Goal: Transaction & Acquisition: Register for event/course

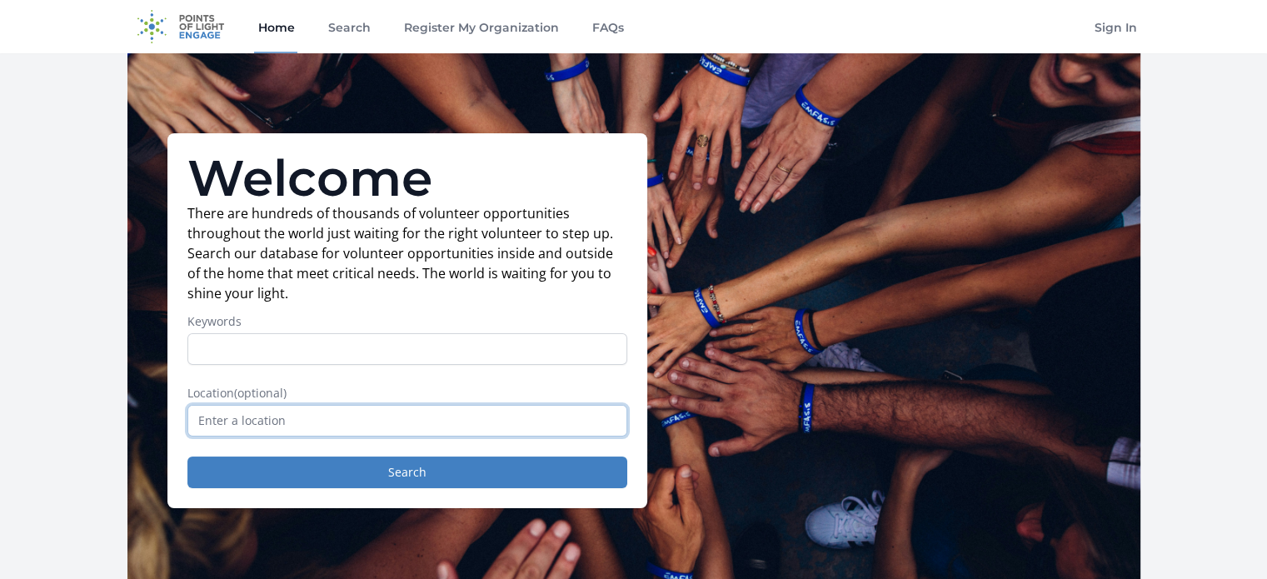
click at [313, 426] on input "text" at bounding box center [407, 421] width 440 height 32
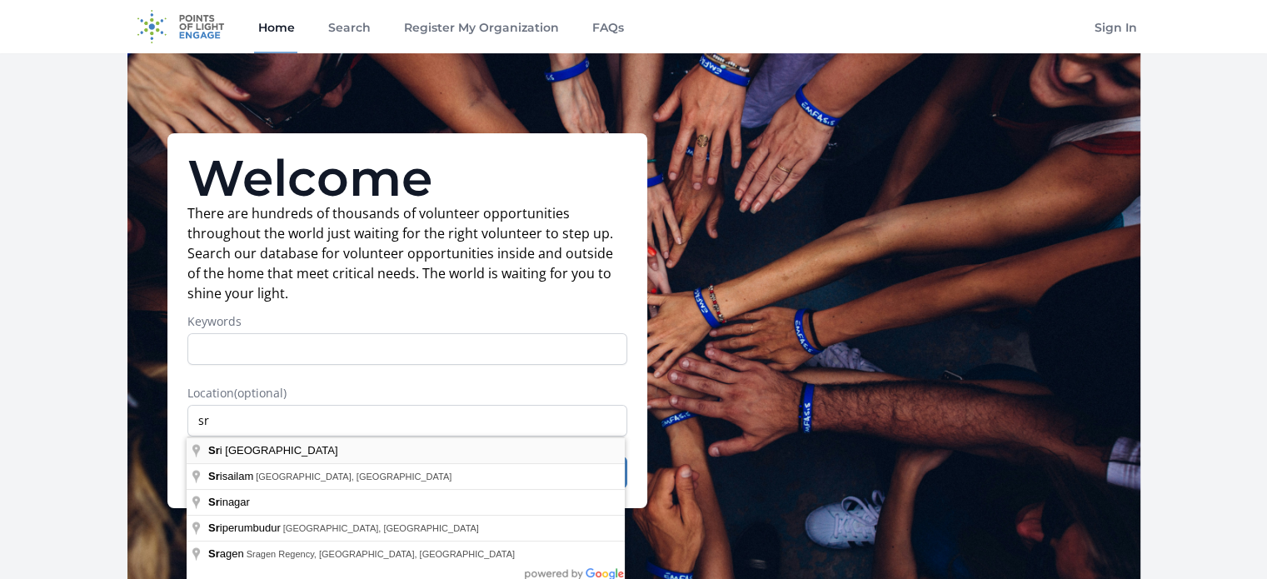
type input "[GEOGRAPHIC_DATA]"
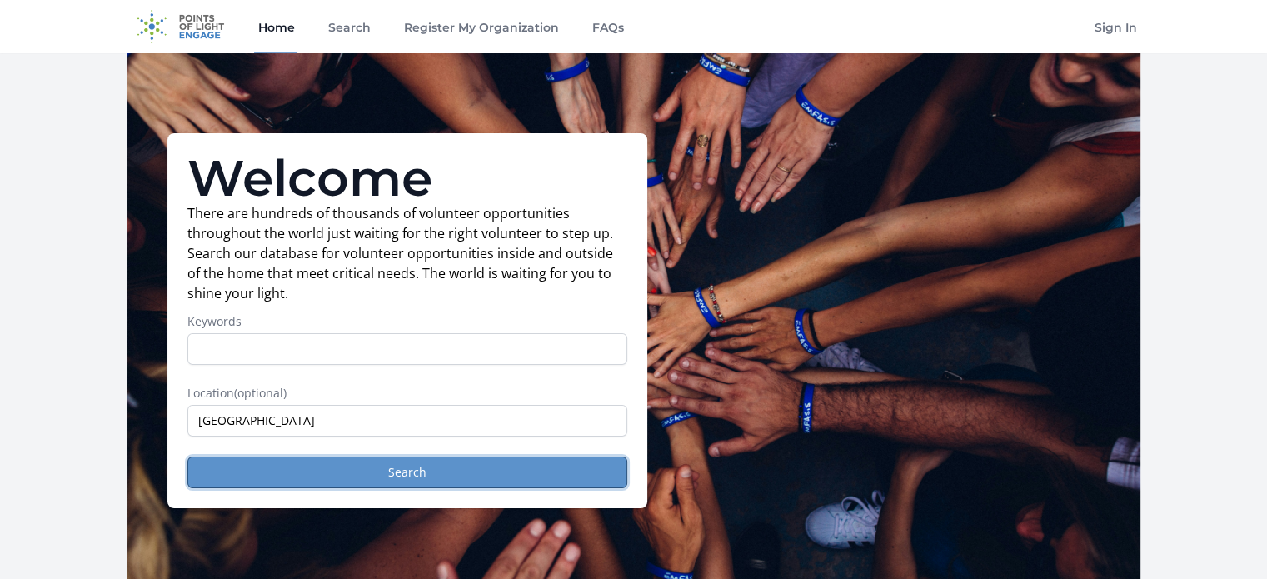
click at [291, 485] on button "Search" at bounding box center [407, 473] width 440 height 32
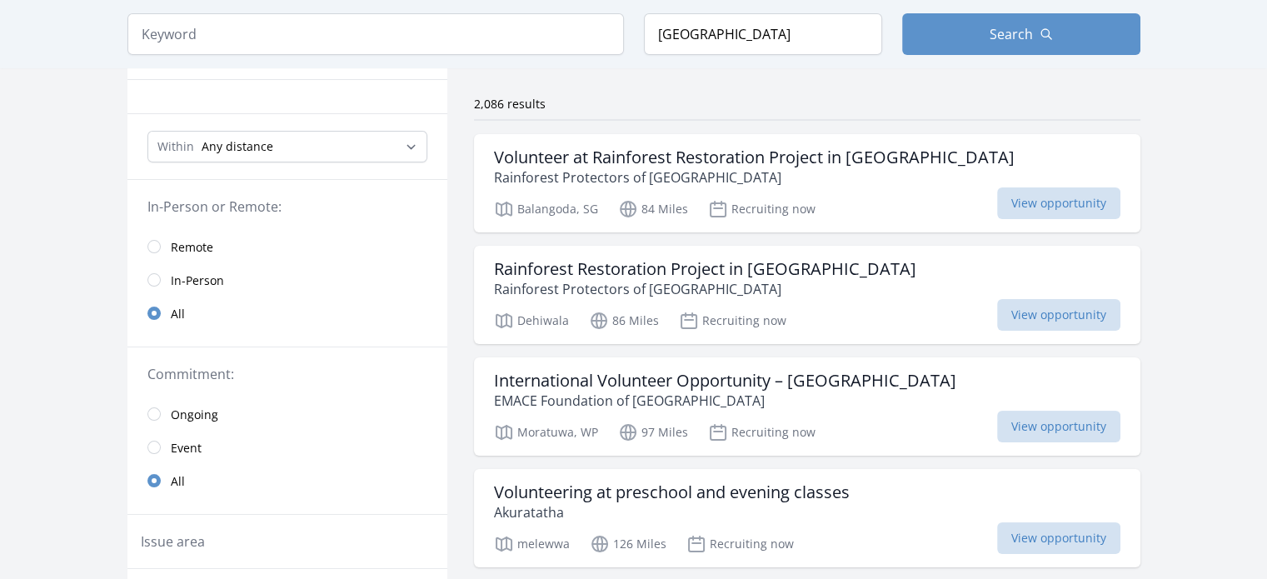
drag, startPoint x: 450, startPoint y: 239, endPoint x: 447, endPoint y: 276, distance: 36.7
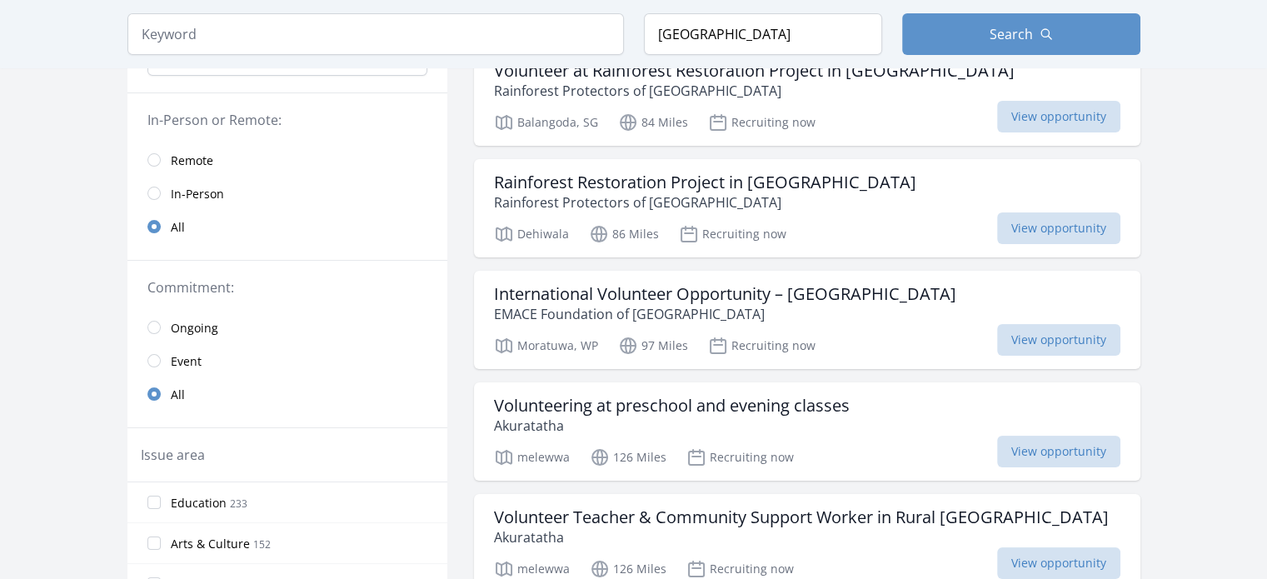
drag, startPoint x: 452, startPoint y: 276, endPoint x: 460, endPoint y: 331, distance: 55.6
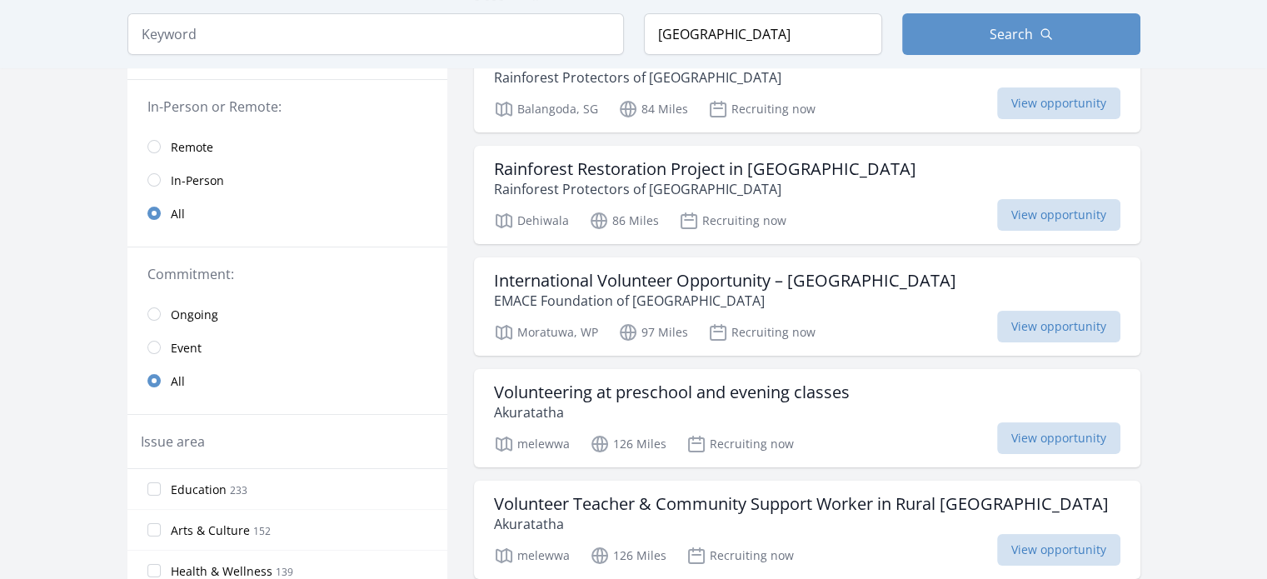
scroll to position [571, 0]
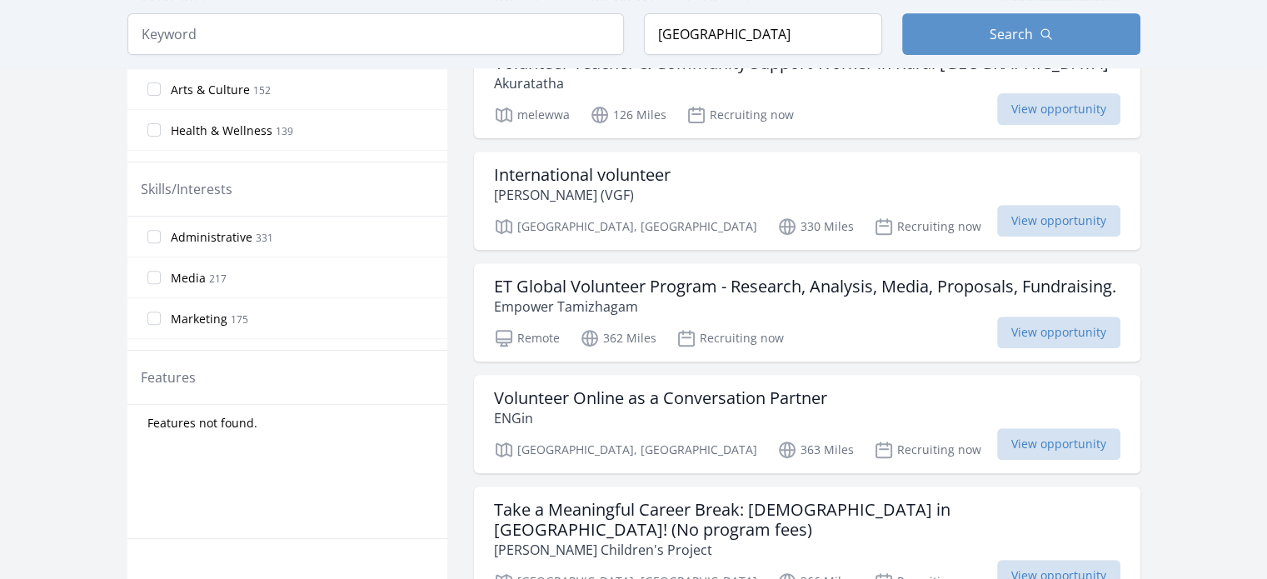
drag, startPoint x: 460, startPoint y: 333, endPoint x: 459, endPoint y: 382, distance: 49.2
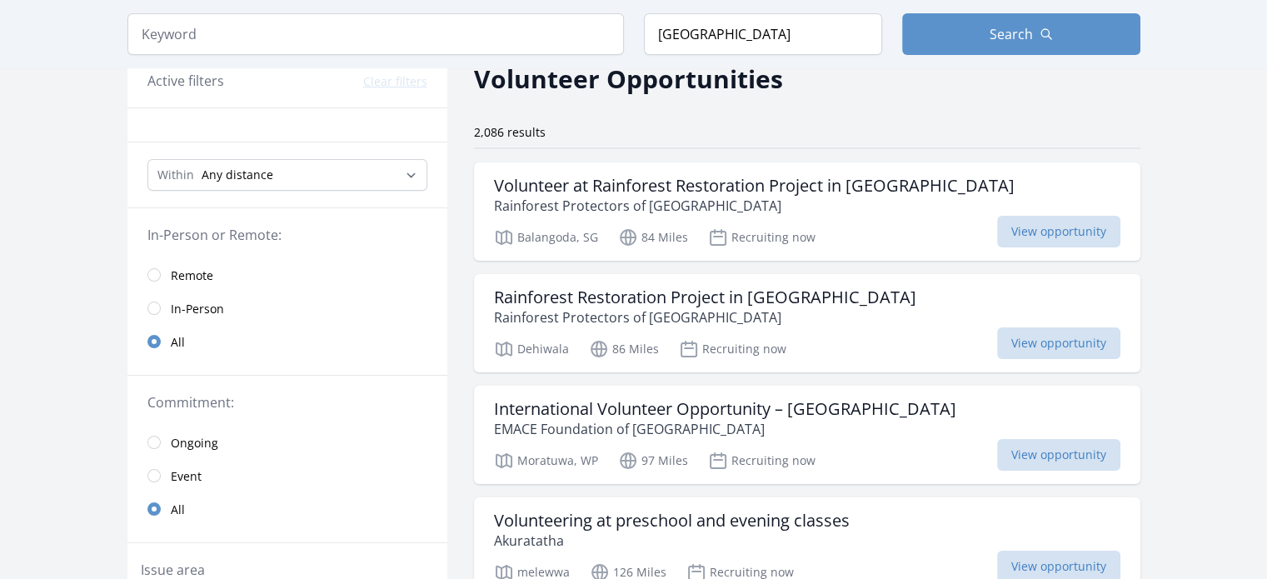
scroll to position [0, 0]
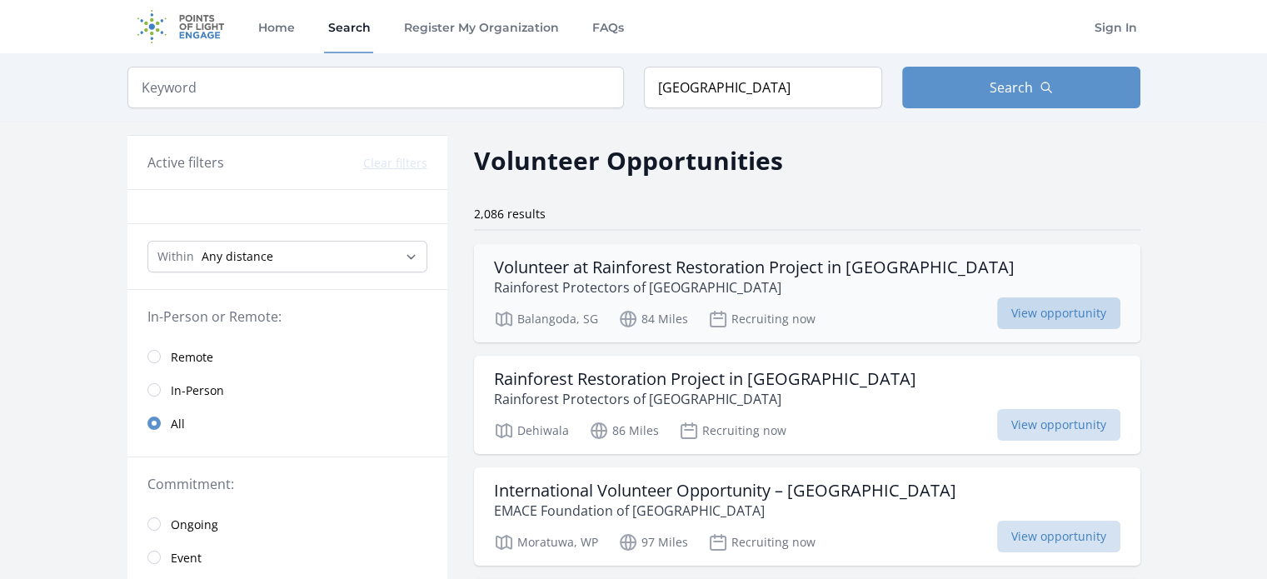
click at [1021, 306] on span "View opportunity" at bounding box center [1058, 313] width 123 height 32
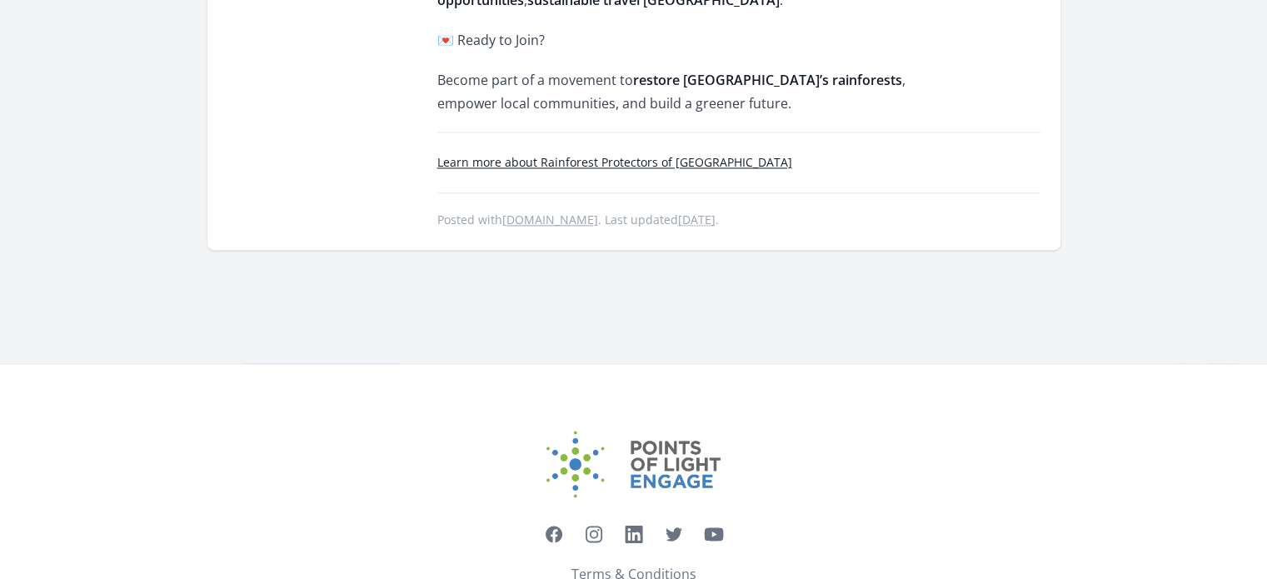
scroll to position [2043, 0]
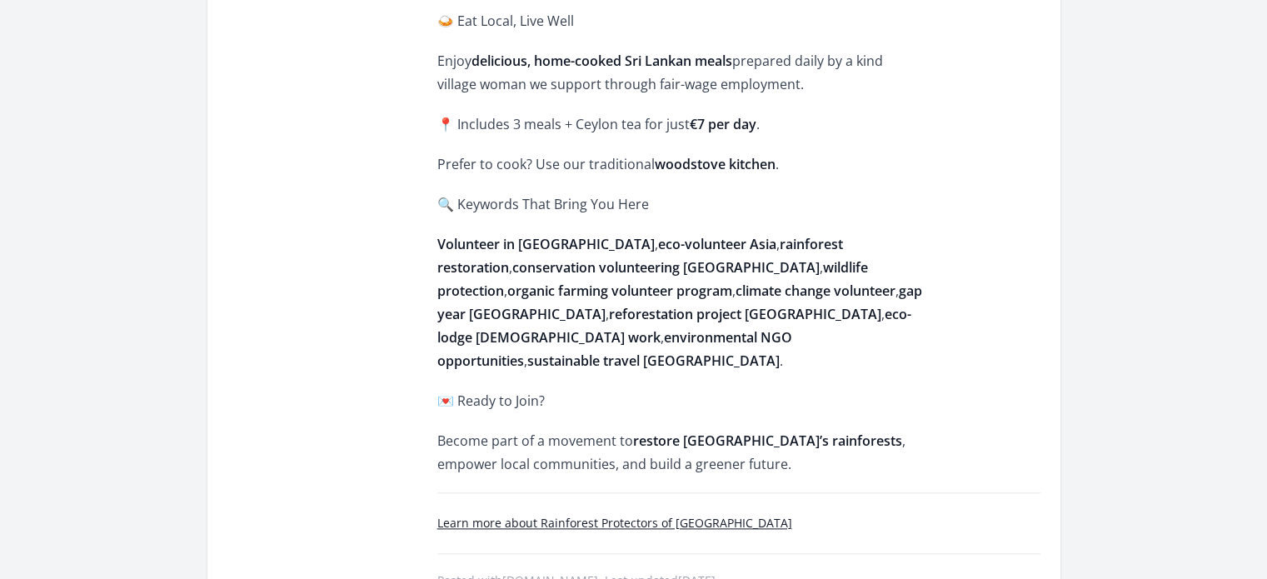
click at [676, 432] on strong "restore Sri Lanka’s rainforests" at bounding box center [767, 441] width 269 height 18
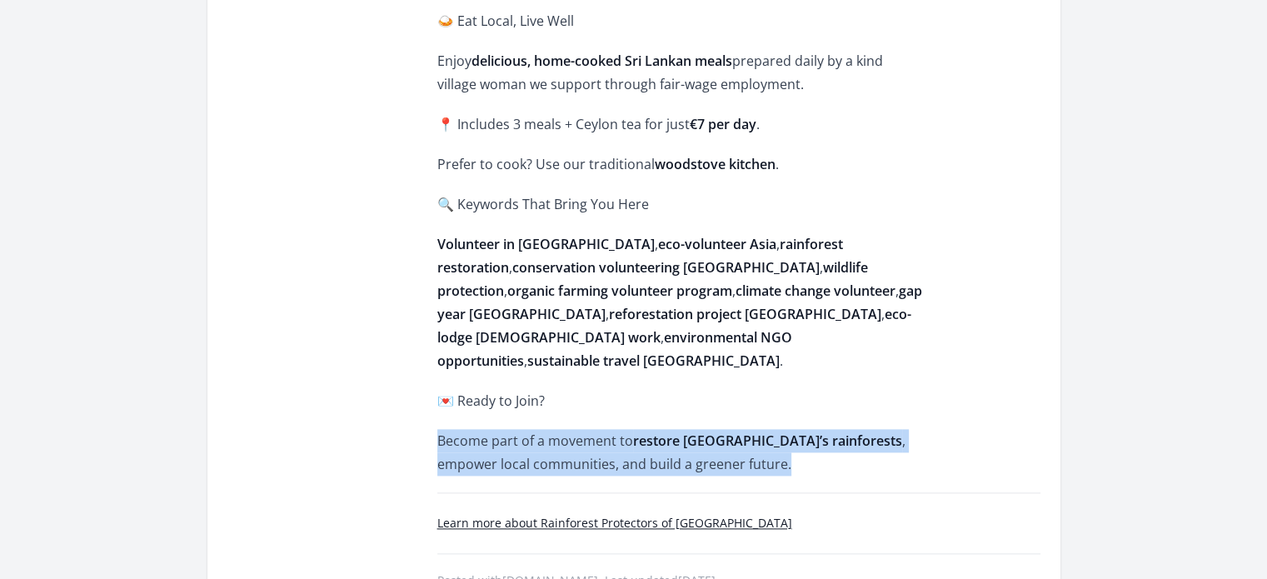
click at [676, 432] on strong "restore Sri Lanka’s rainforests" at bounding box center [767, 441] width 269 height 18
click at [620, 429] on p "Become part of a movement to restore Sri Lanka’s rainforests , empower local co…" at bounding box center [680, 452] width 487 height 47
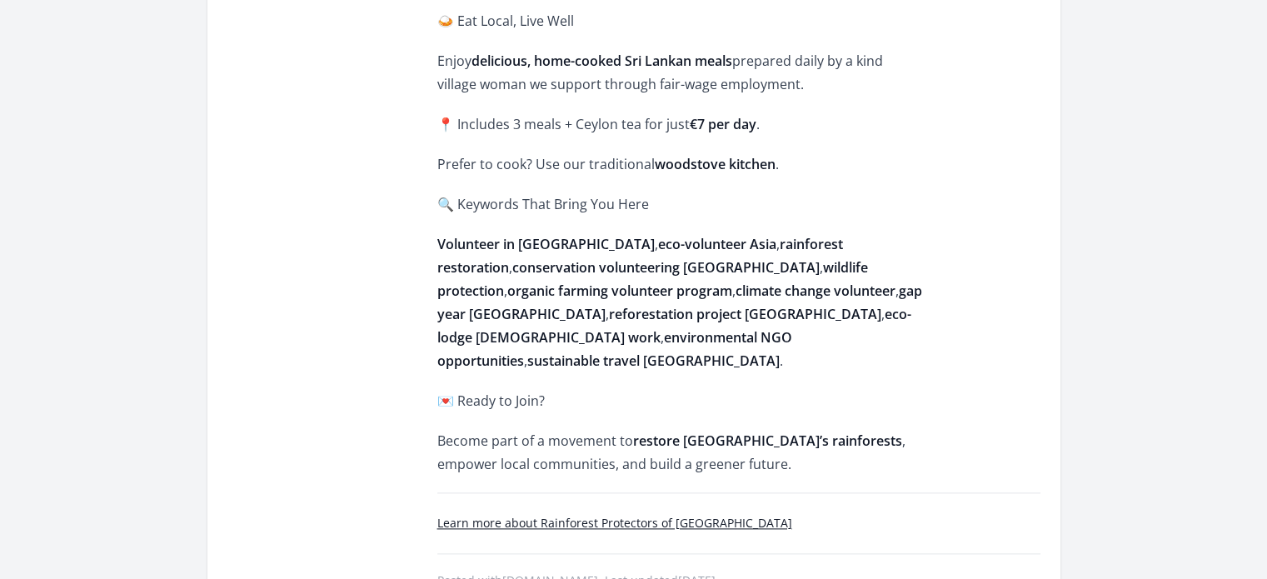
click at [620, 429] on p "Become part of a movement to restore Sri Lanka’s rainforests , empower local co…" at bounding box center [680, 452] width 487 height 47
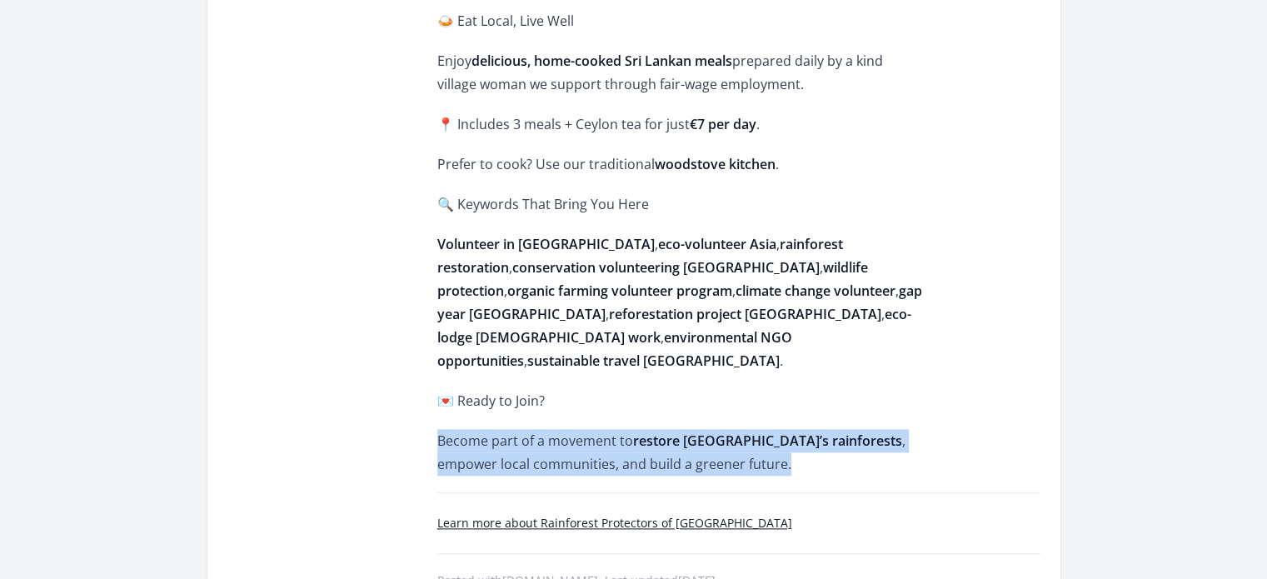
click at [620, 429] on p "Become part of a movement to restore Sri Lanka’s rainforests , empower local co…" at bounding box center [680, 452] width 487 height 47
click at [581, 429] on p "Become part of a movement to restore Sri Lanka’s rainforests , empower local co…" at bounding box center [680, 452] width 487 height 47
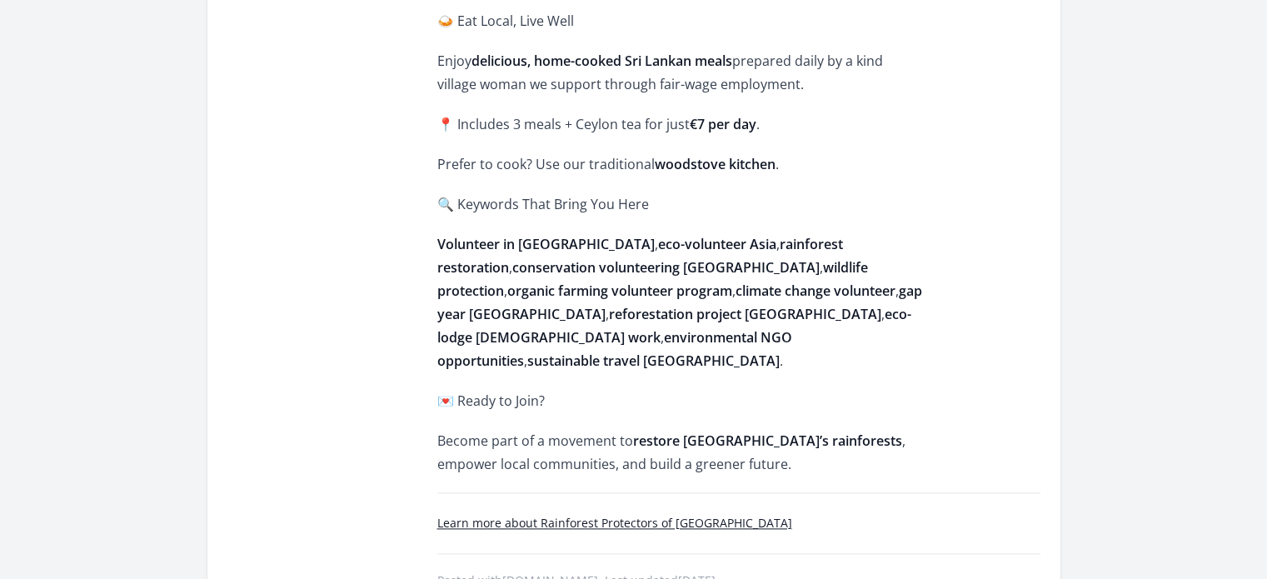
click at [487, 389] on p "💌 Ready to Join?" at bounding box center [680, 400] width 487 height 23
click at [500, 429] on p "Become part of a movement to restore Sri Lanka’s rainforests , empower local co…" at bounding box center [680, 452] width 487 height 47
click at [524, 515] on link "Learn more about Rainforest Protectors of Sri Lanka" at bounding box center [614, 523] width 355 height 16
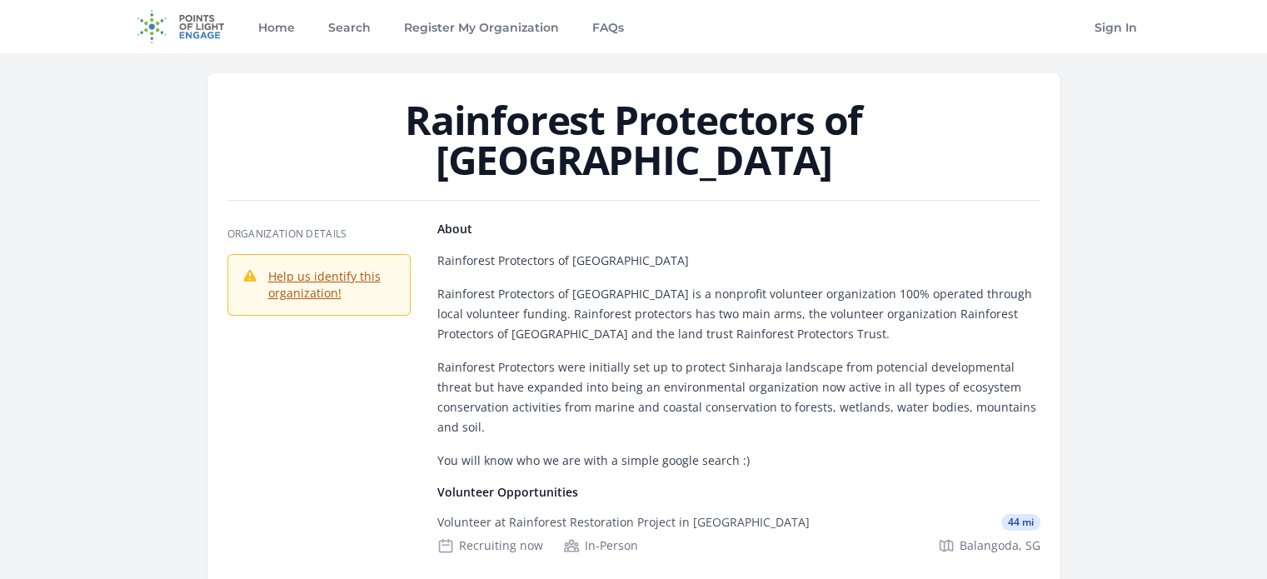
click at [470, 251] on p "Rainforest Protectors of [GEOGRAPHIC_DATA]" at bounding box center [738, 261] width 603 height 20
click at [470, 251] on p "Rainforest Protectors of Sri Lanka" at bounding box center [738, 261] width 603 height 20
click at [502, 286] on p "Rainforest Protectors of Sri Lanka is a nonprofit volunteer organization 100% o…" at bounding box center [738, 314] width 603 height 60
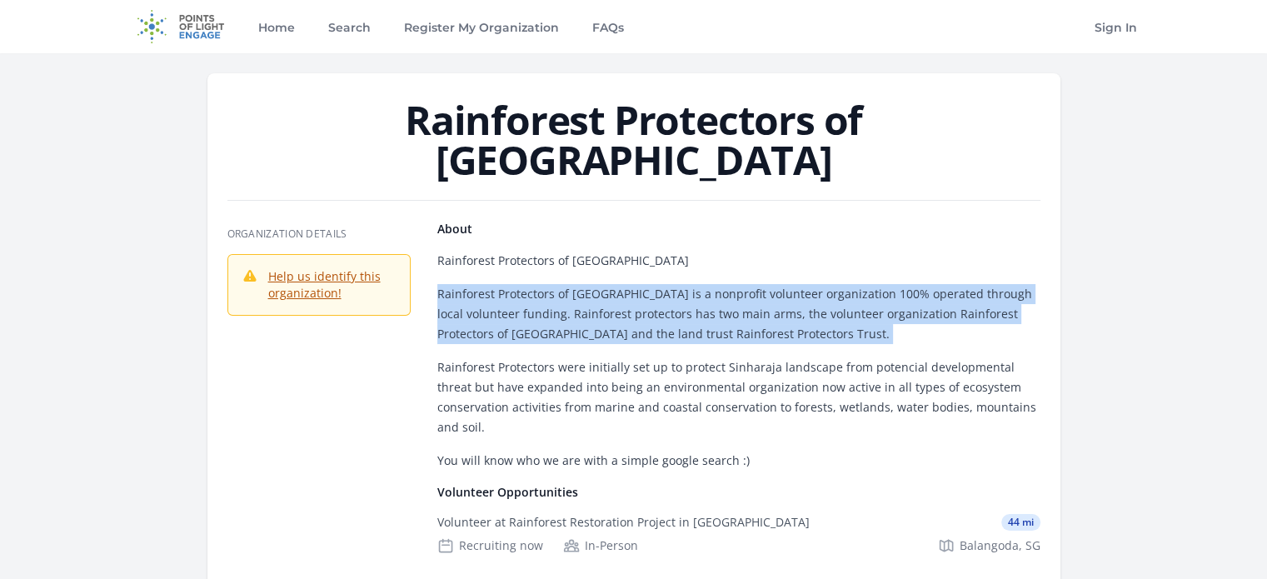
click at [502, 286] on p "Rainforest Protectors of Sri Lanka is a nonprofit volunteer organization 100% o…" at bounding box center [738, 314] width 603 height 60
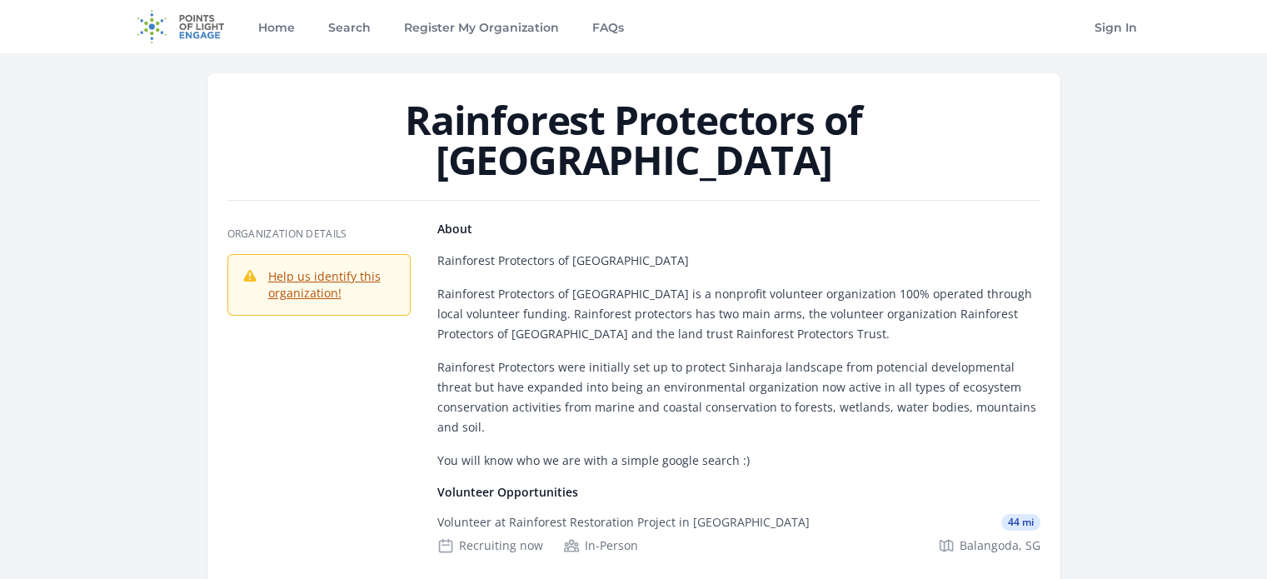
click at [518, 357] on p "Rainforest Protectors were initially set up to protect Sinharaja landscape from…" at bounding box center [738, 397] width 603 height 80
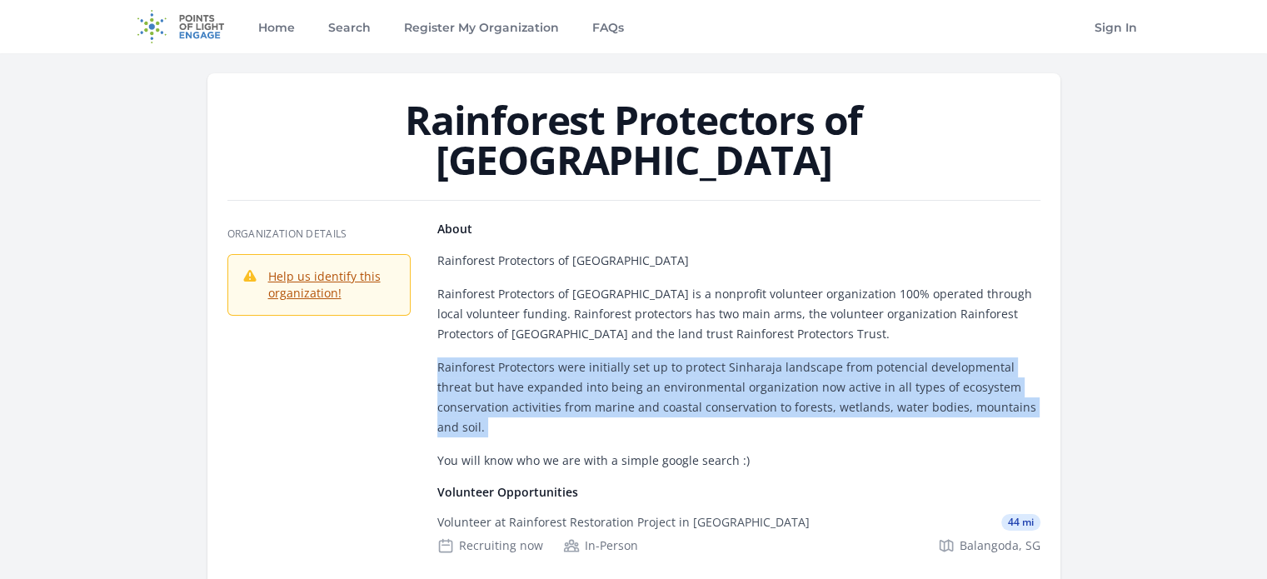
click at [518, 357] on p "Rainforest Protectors were initially set up to protect Sinharaja landscape from…" at bounding box center [738, 397] width 603 height 80
click at [512, 357] on p "Rainforest Protectors were initially set up to protect Sinharaja landscape from…" at bounding box center [738, 397] width 603 height 80
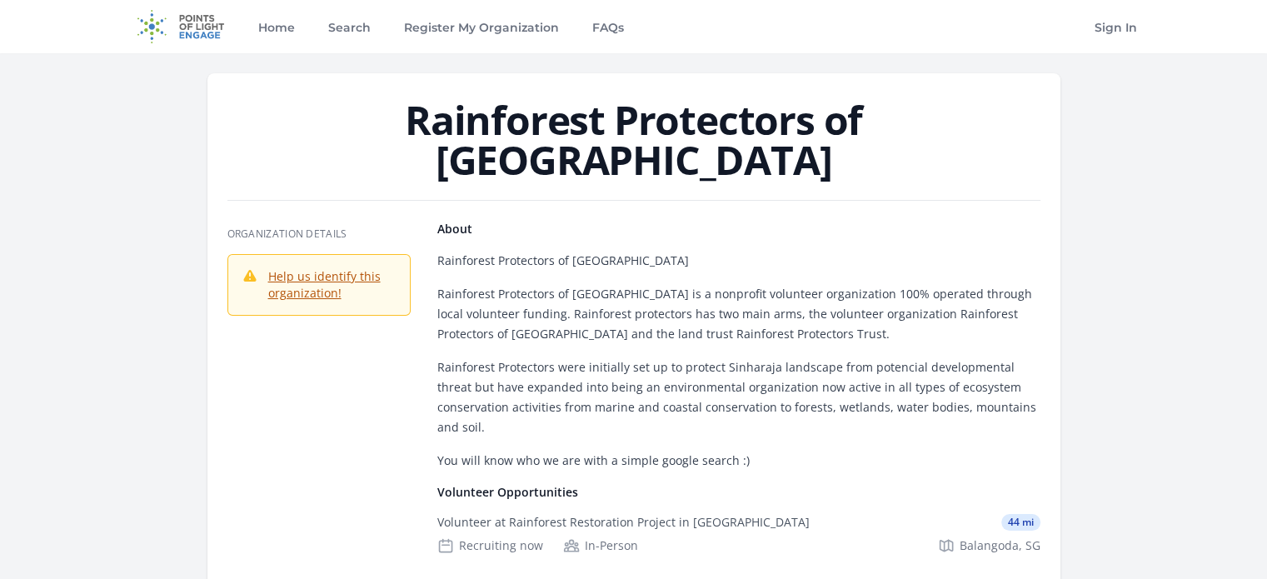
click at [512, 357] on p "Rainforest Protectors were initially set up to protect Sinharaja landscape from…" at bounding box center [738, 397] width 603 height 80
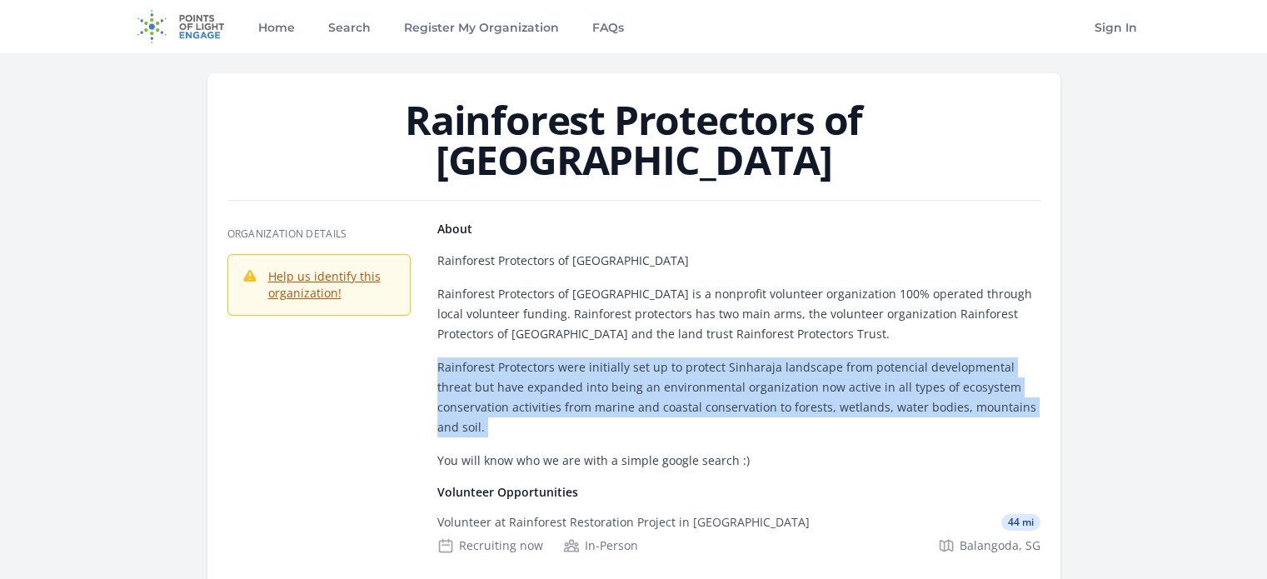
click at [512, 357] on p "Rainforest Protectors were initially set up to protect Sinharaja landscape from…" at bounding box center [738, 397] width 603 height 80
click at [510, 376] on p "Rainforest Protectors were initially set up to protect Sinharaja landscape from…" at bounding box center [738, 397] width 603 height 80
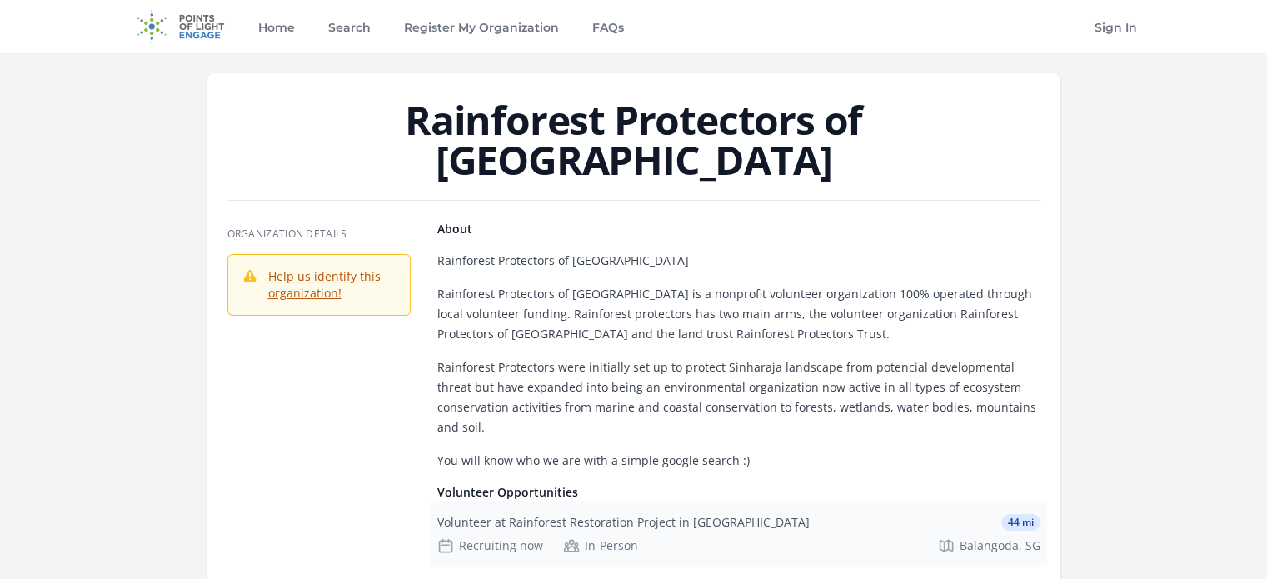
click at [507, 514] on div "Volunteer at Rainforest Restoration Project in Sri Lanka" at bounding box center [623, 522] width 372 height 17
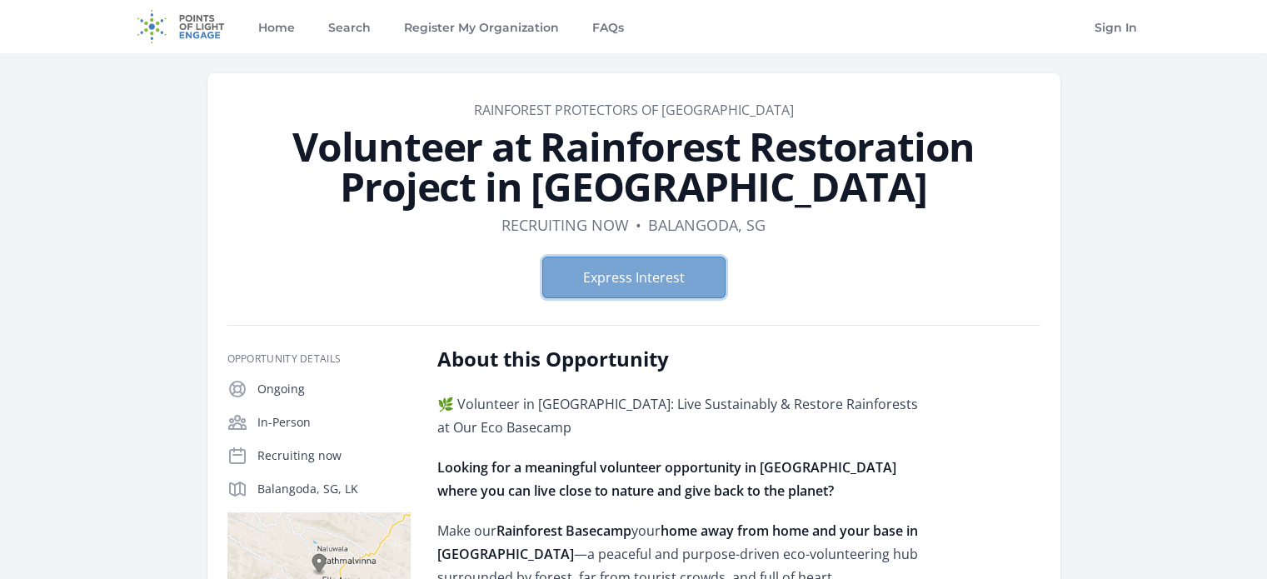
click at [583, 285] on button "Express Interest" at bounding box center [633, 278] width 183 height 42
